Goal: Information Seeking & Learning: Learn about a topic

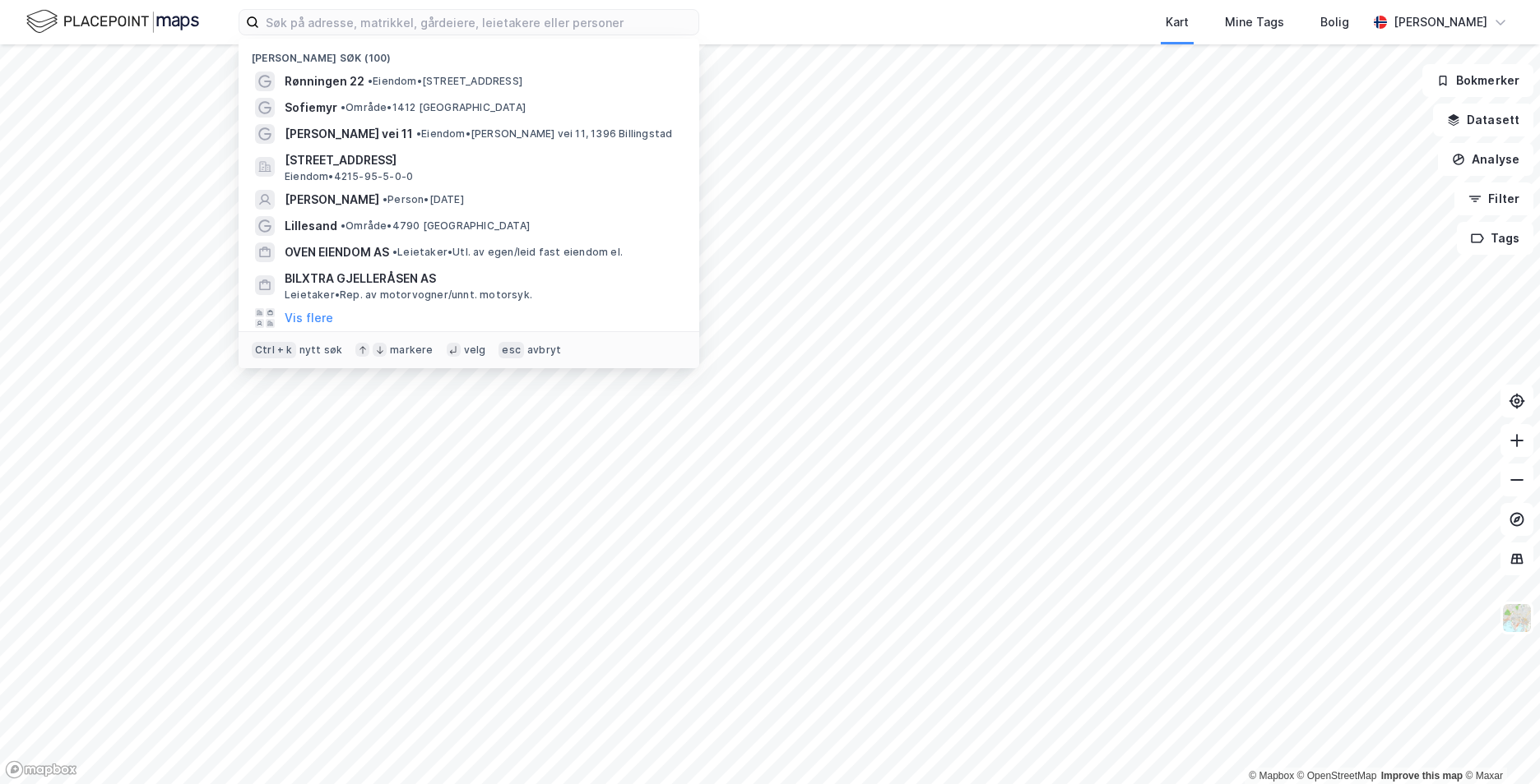
type input "b"
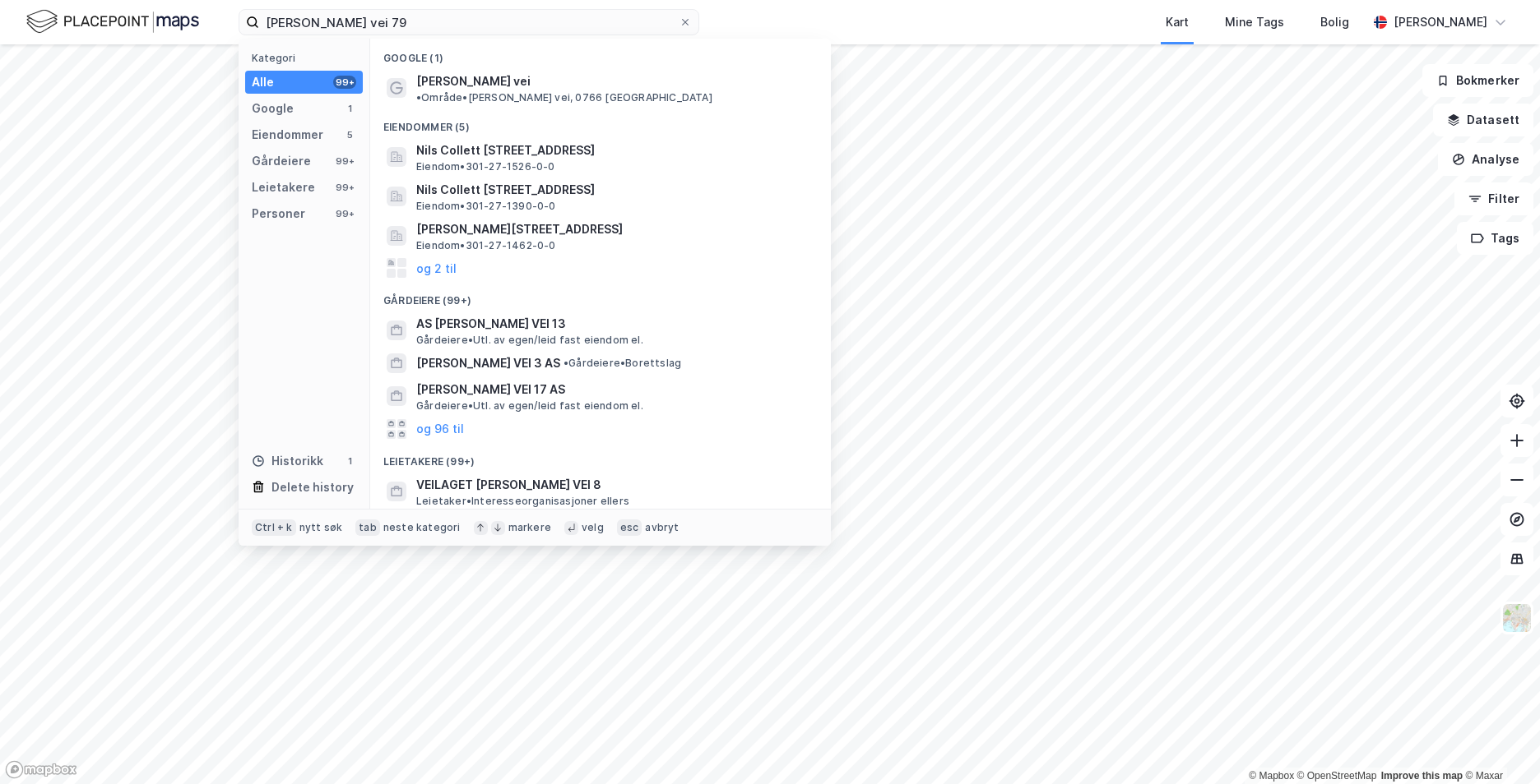
type input "nils collett vogts vei 79"
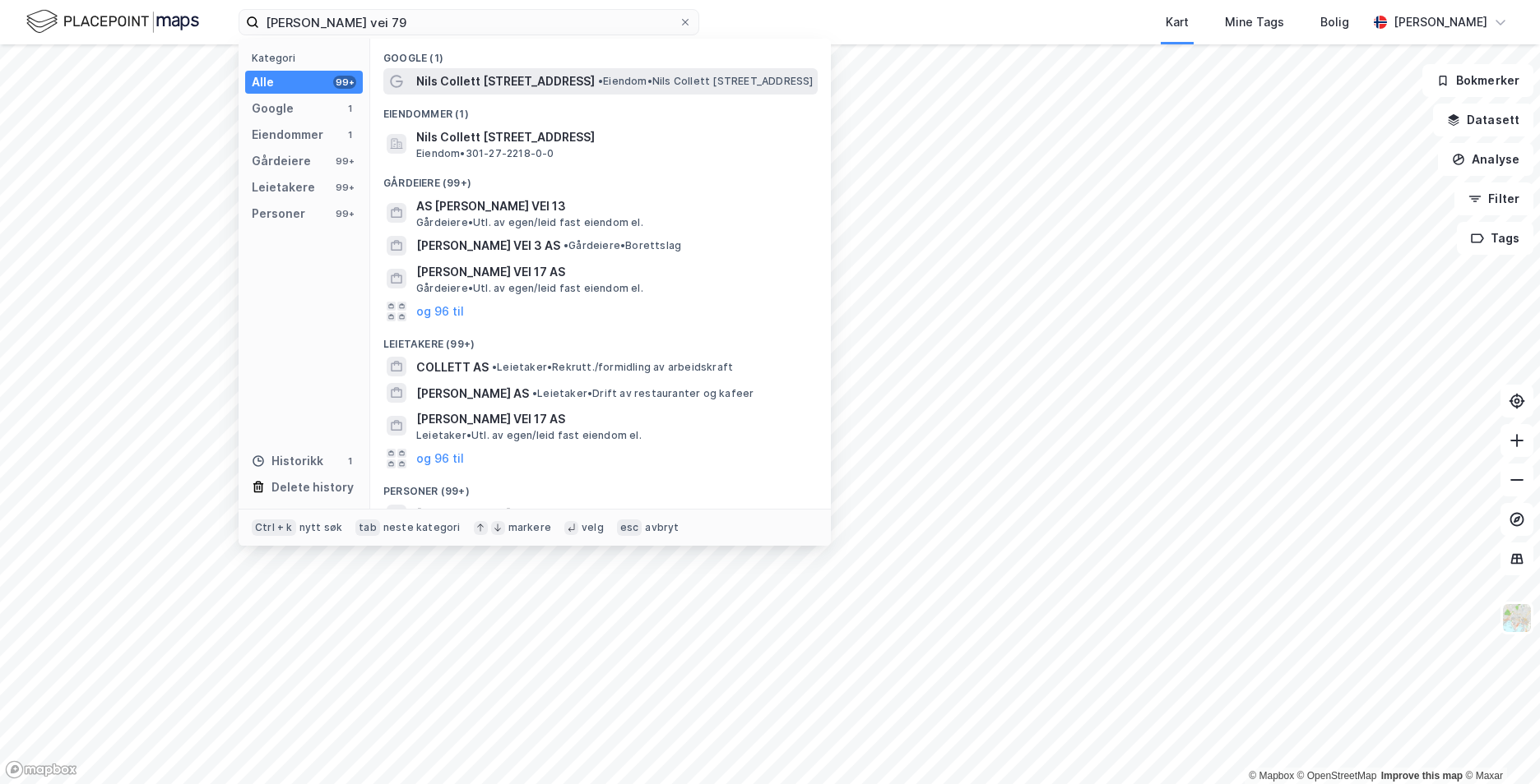
click at [458, 76] on span "Nils Collett Vogts vei 79" at bounding box center [506, 81] width 179 height 20
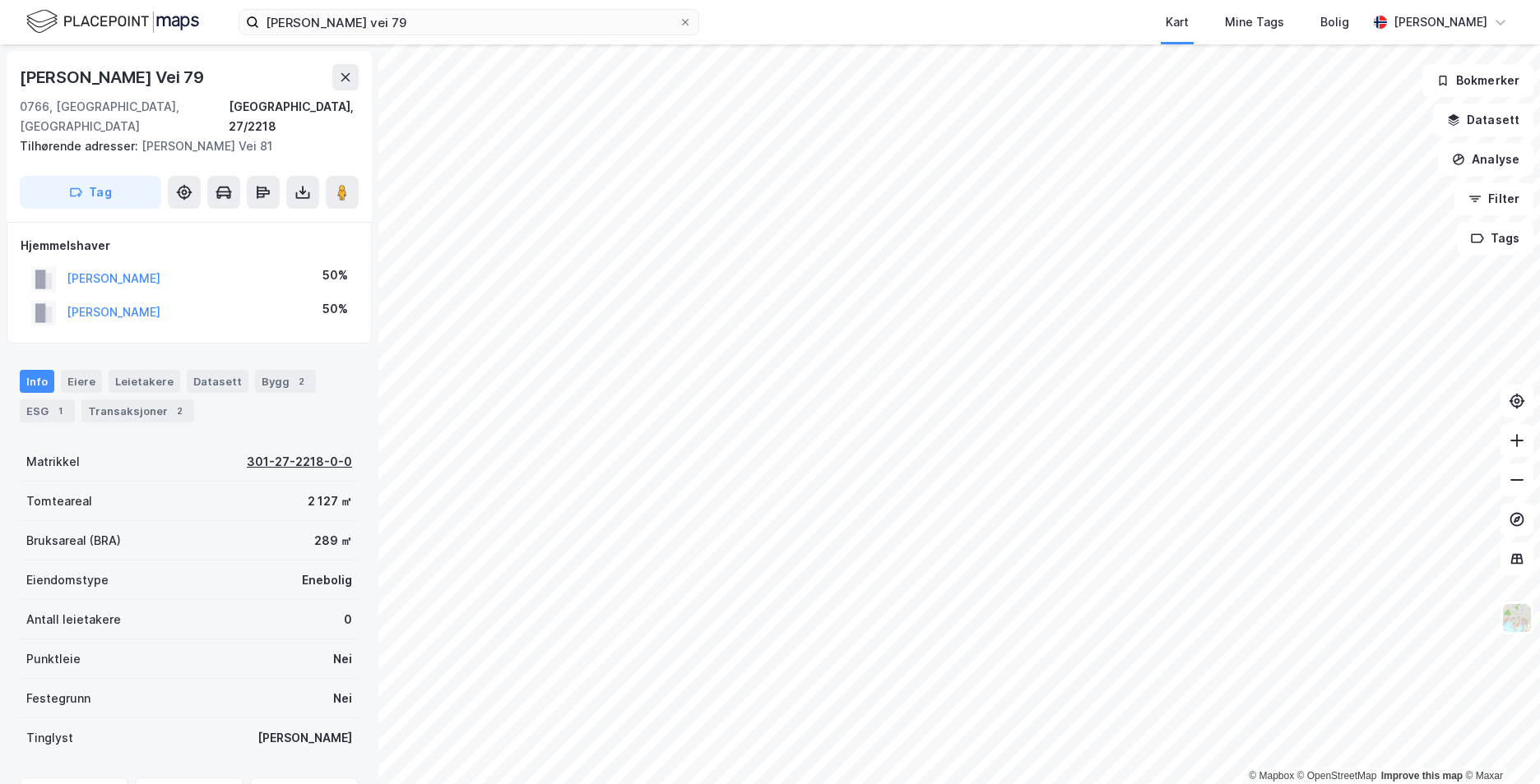
click at [300, 452] on div "301-27-2218-0-0" at bounding box center [299, 462] width 105 height 20
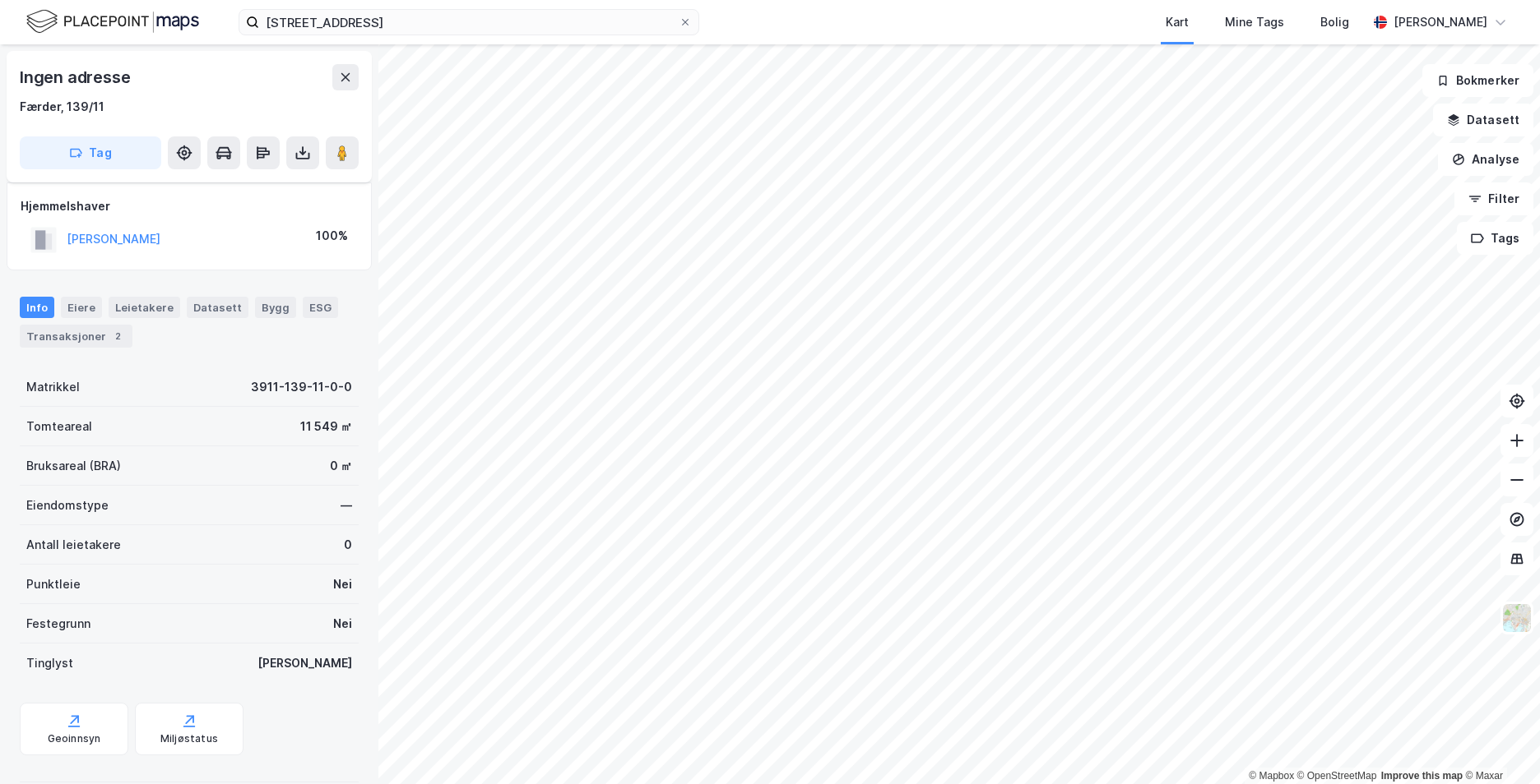
scroll to position [24, 0]
